Goal: Download file/media

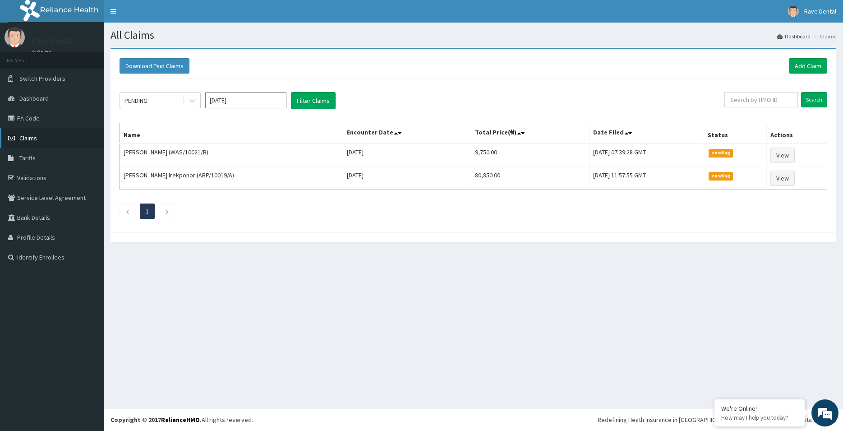
click at [31, 138] on span "Claims" at bounding box center [28, 138] width 18 height 8
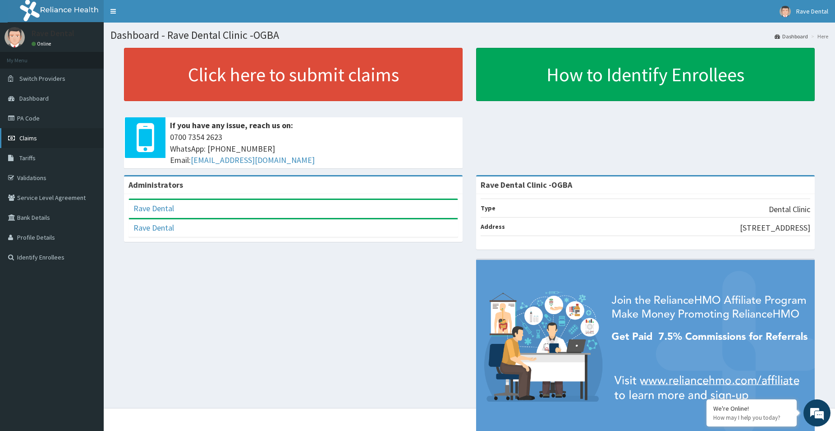
click at [46, 140] on link "Claims" at bounding box center [52, 138] width 104 height 20
click at [28, 135] on span "Claims" at bounding box center [28, 138] width 18 height 8
click at [28, 138] on span "Claims" at bounding box center [28, 138] width 18 height 8
click at [35, 138] on span "Claims" at bounding box center [28, 138] width 18 height 8
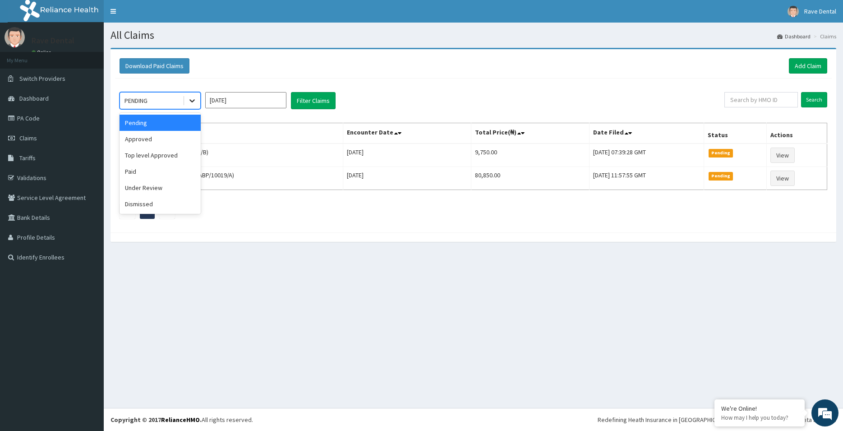
click at [195, 101] on icon at bounding box center [192, 100] width 9 height 9
click at [147, 171] on div "Paid" at bounding box center [159, 171] width 81 height 16
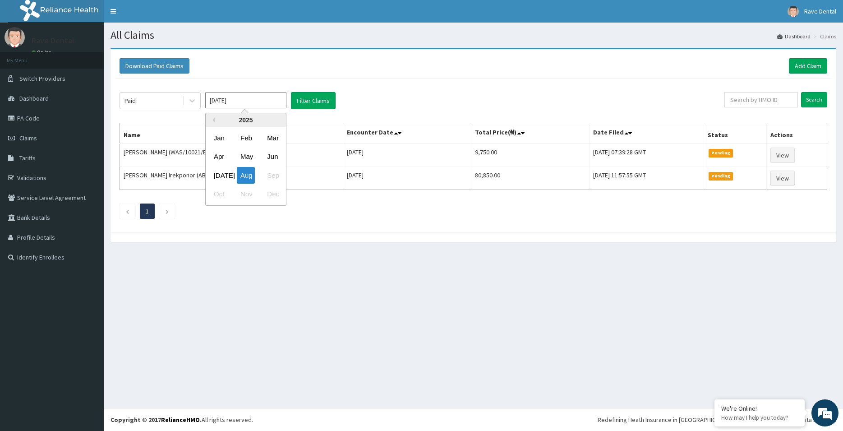
click at [253, 101] on input "Aug 2025" at bounding box center [245, 100] width 81 height 16
click at [249, 158] on div "May" at bounding box center [246, 156] width 18 height 17
type input "May 2025"
click at [322, 98] on button "Filter Claims" at bounding box center [313, 100] width 45 height 17
click at [317, 105] on button "Filter Claims" at bounding box center [313, 100] width 45 height 17
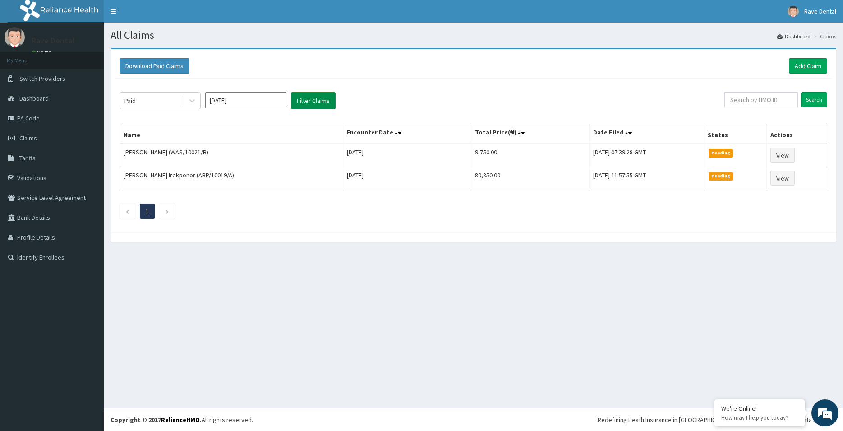
click at [325, 96] on button "Filter Claims" at bounding box center [313, 100] width 45 height 17
click at [308, 96] on button "Filter Claims" at bounding box center [313, 100] width 45 height 17
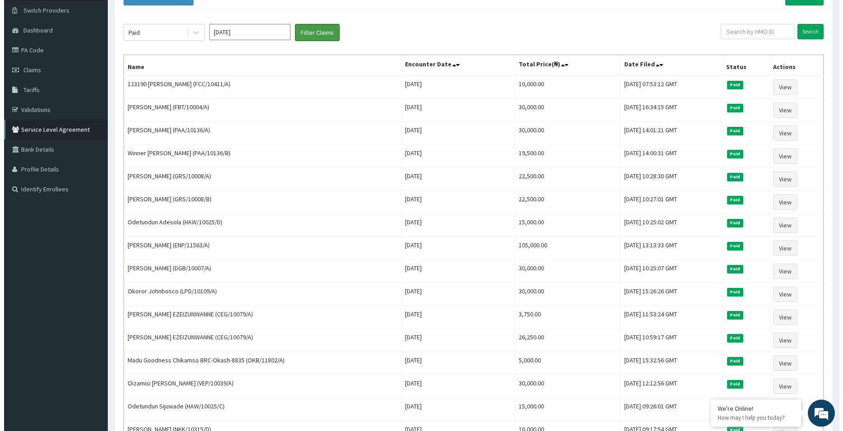
scroll to position [11, 0]
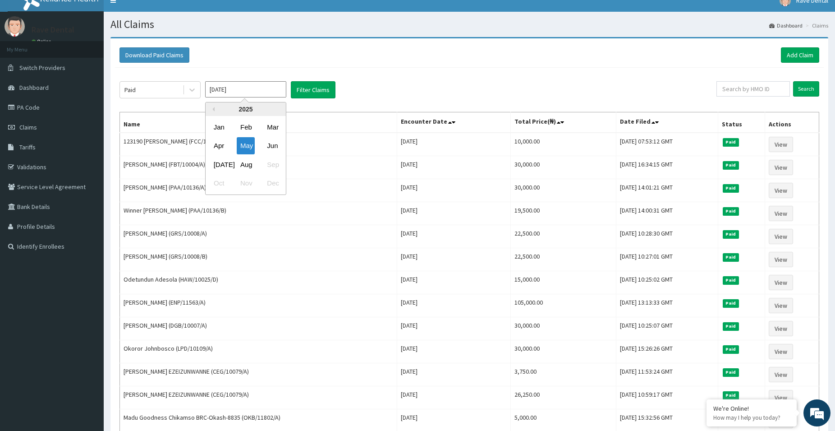
click at [252, 94] on input "May 2025" at bounding box center [245, 89] width 81 height 16
click at [167, 53] on button "Download Paid Claims" at bounding box center [154, 54] width 70 height 15
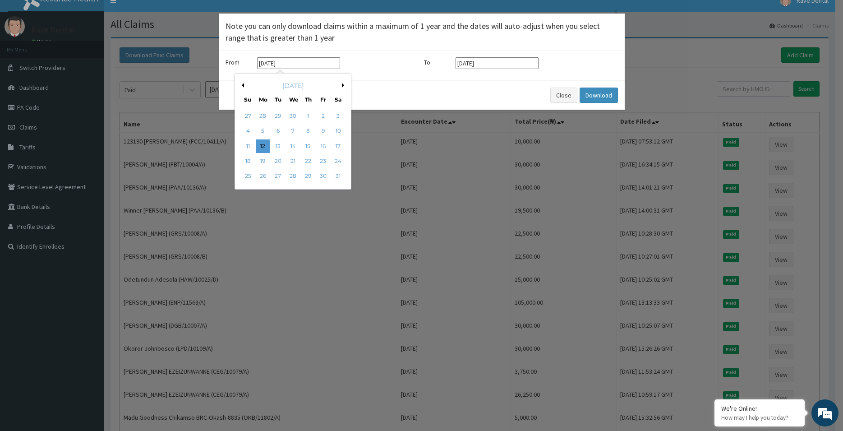
click at [272, 61] on input "12-05-2025" at bounding box center [298, 63] width 83 height 12
click at [340, 83] on div "May 2025" at bounding box center [293, 85] width 109 height 9
click at [341, 84] on div "May 2025" at bounding box center [293, 85] width 109 height 9
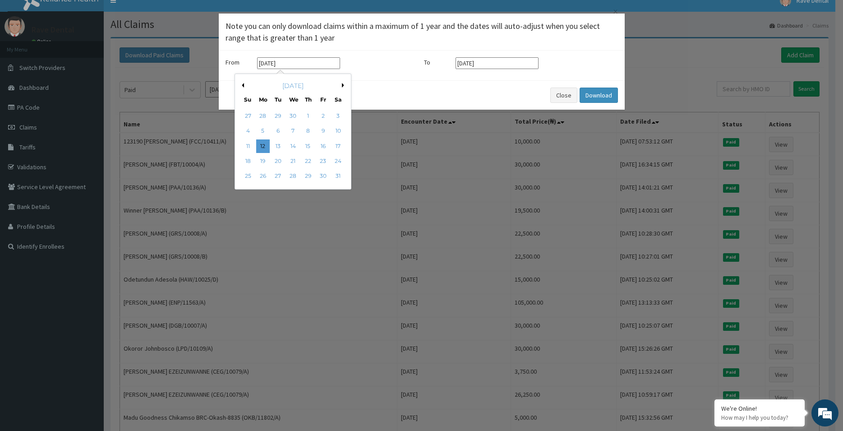
click at [265, 63] on input "12-05-2025" at bounding box center [298, 63] width 83 height 12
click at [268, 64] on input "1-05-2025" at bounding box center [298, 63] width 83 height 12
click at [270, 62] on input "1-05-2025" at bounding box center [298, 63] width 83 height 12
type input "01-08-2025"
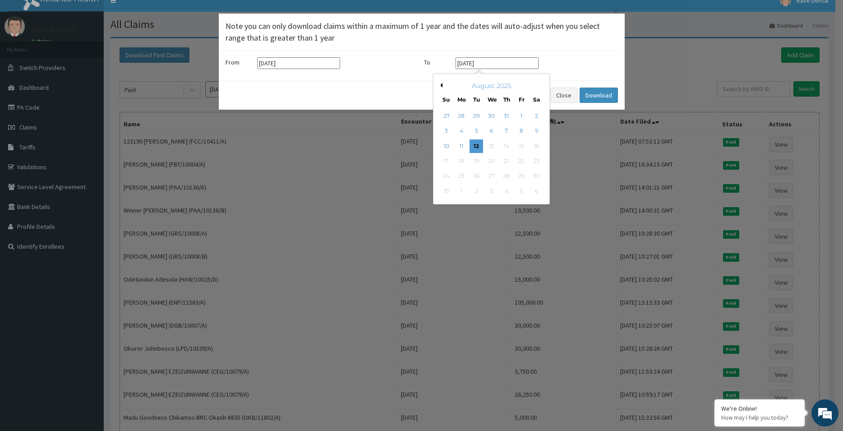
click at [472, 64] on input "12-08-2025" at bounding box center [496, 63] width 83 height 12
click at [471, 62] on input "12-08-2025" at bounding box center [496, 63] width 83 height 12
type input "12-08-2025"
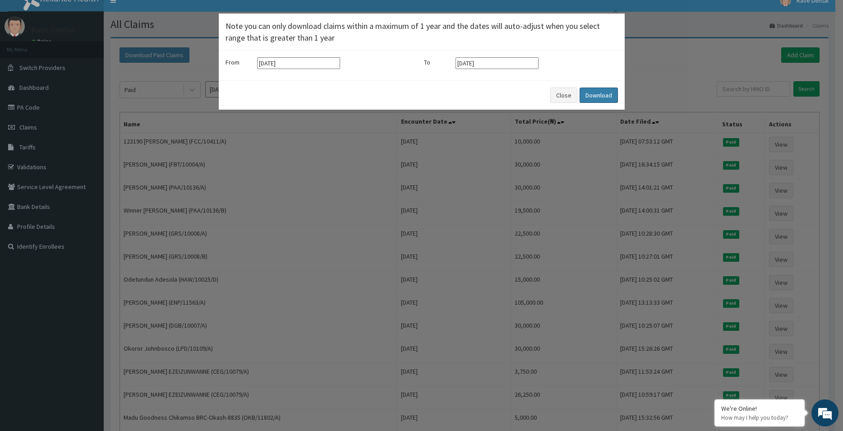
click at [592, 93] on button "Download" at bounding box center [598, 94] width 38 height 15
